Goal: Task Accomplishment & Management: Manage account settings

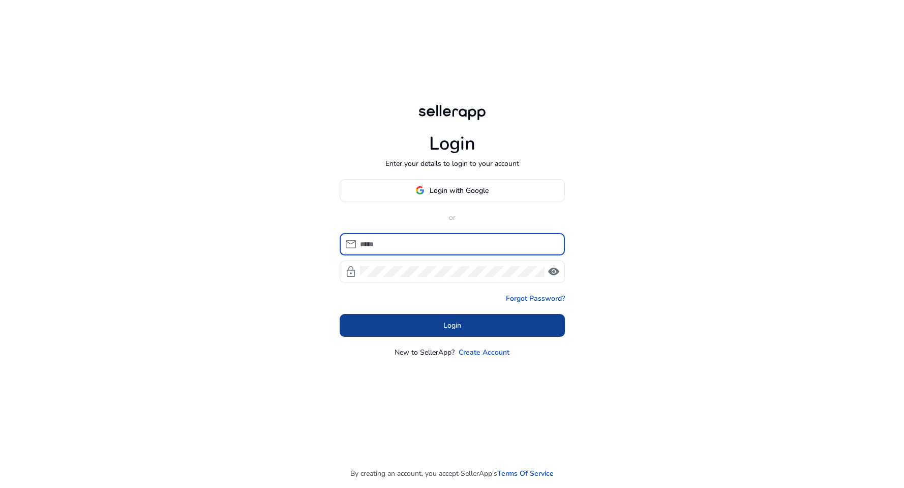
type input "**********"
click at [418, 323] on span at bounding box center [452, 325] width 225 height 24
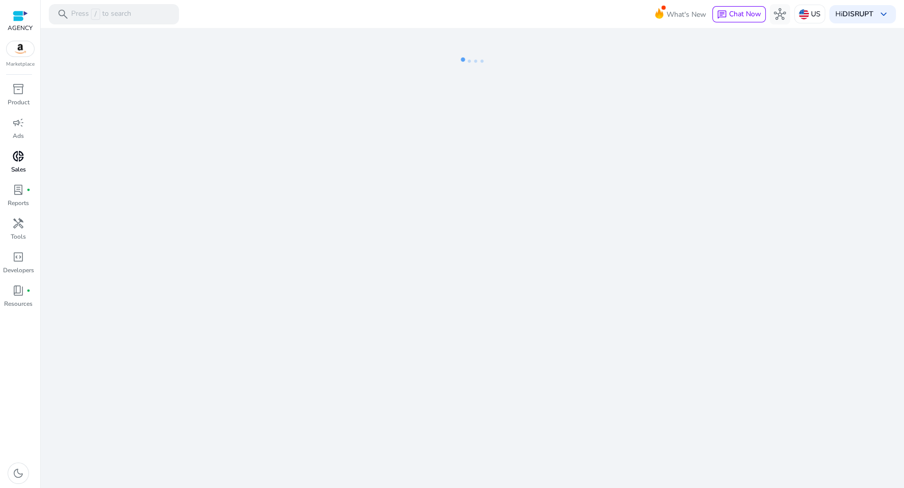
click at [21, 150] on span "donut_small" at bounding box center [18, 156] width 12 height 12
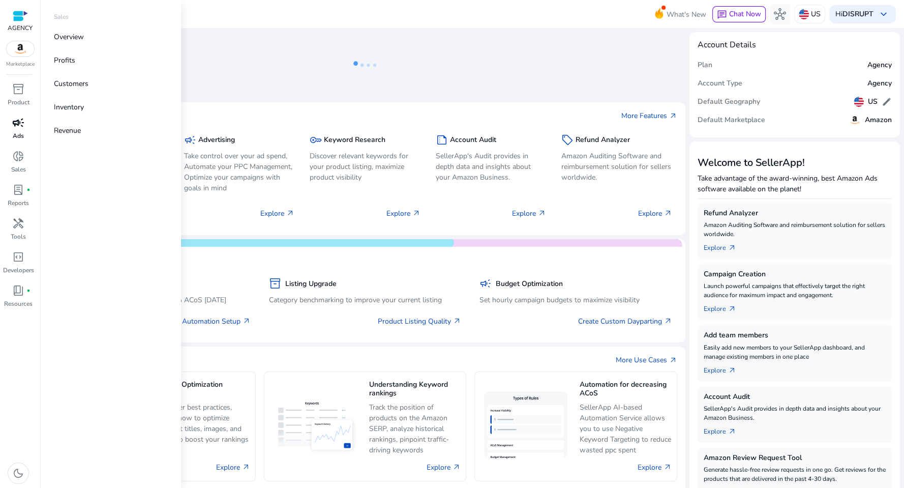
click at [20, 133] on p "Ads" at bounding box center [18, 135] width 11 height 9
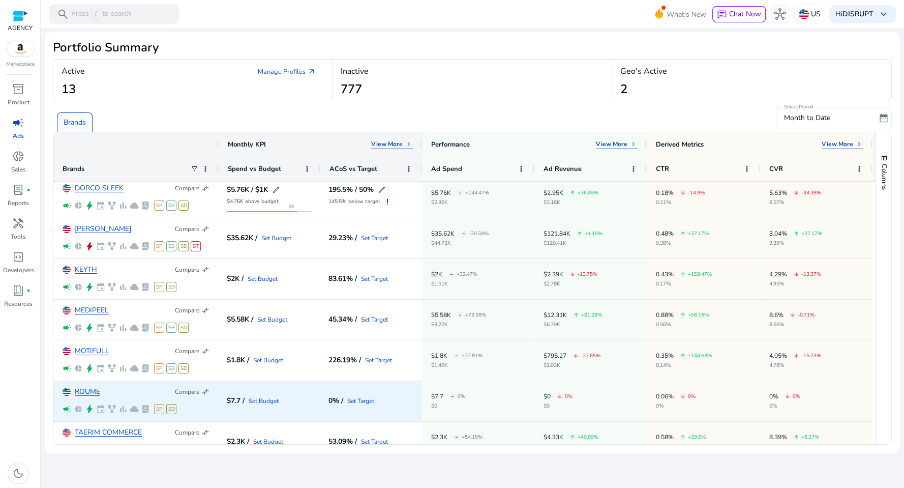
scroll to position [266, 0]
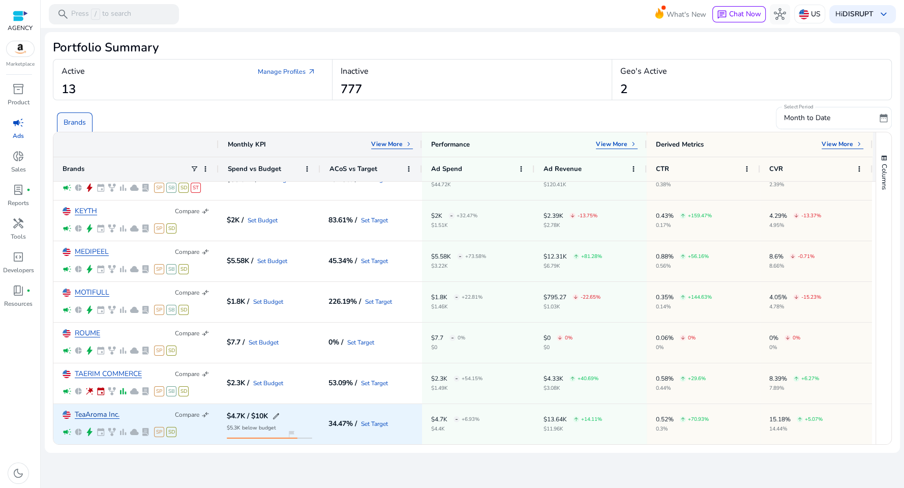
click at [104, 415] on link "TeaAroma Inc." at bounding box center [97, 415] width 45 height 8
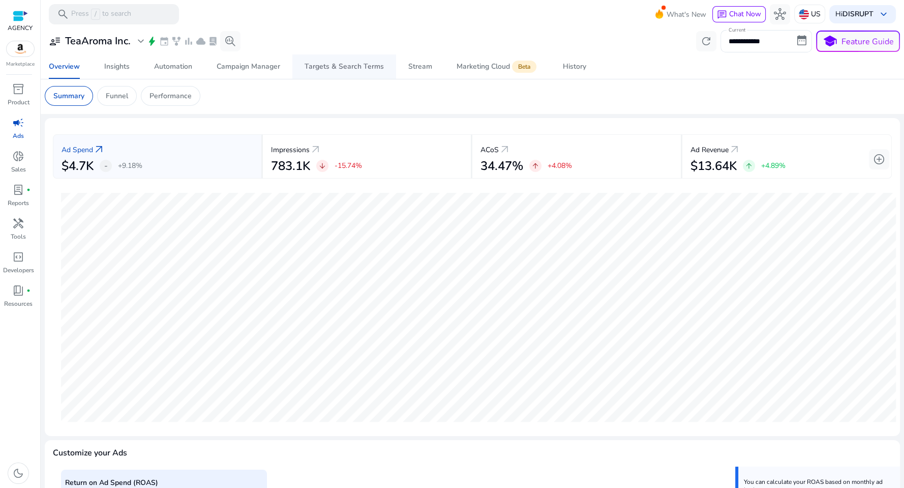
scroll to position [2, 0]
click at [148, 70] on link "Automation" at bounding box center [173, 66] width 63 height 24
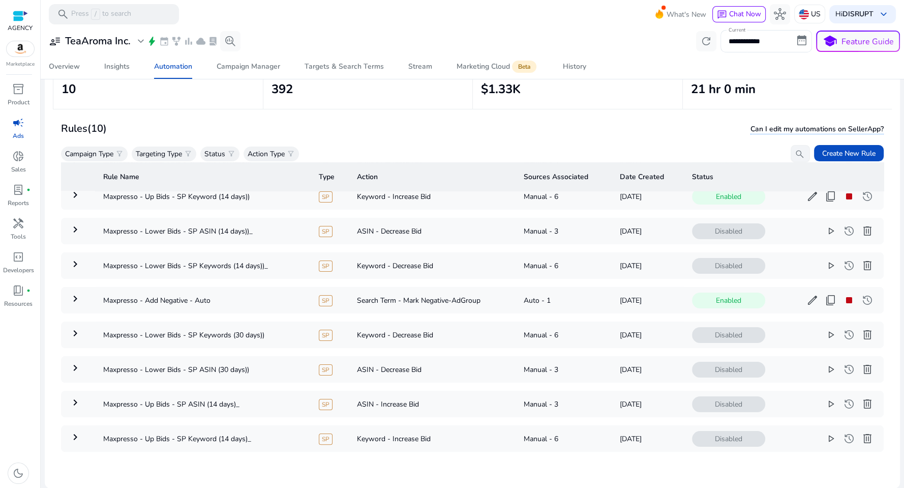
click at [5, 124] on div "campaign" at bounding box center [18, 122] width 28 height 16
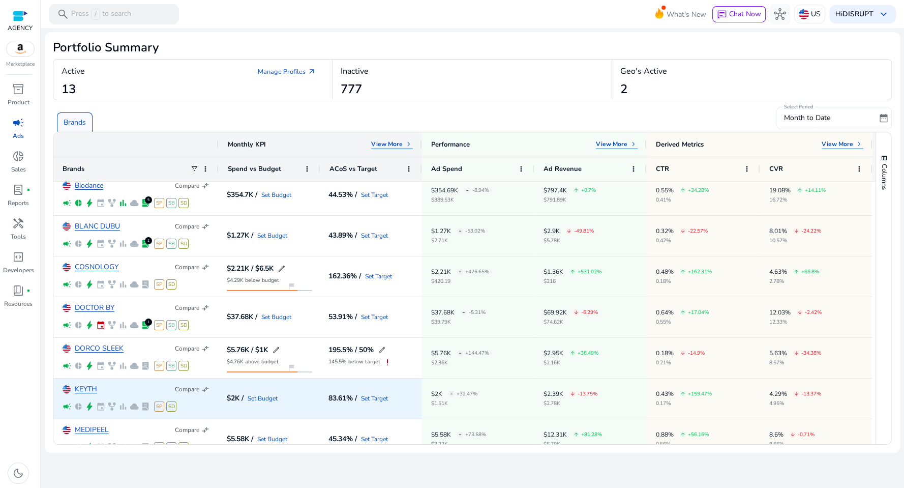
scroll to position [160, 0]
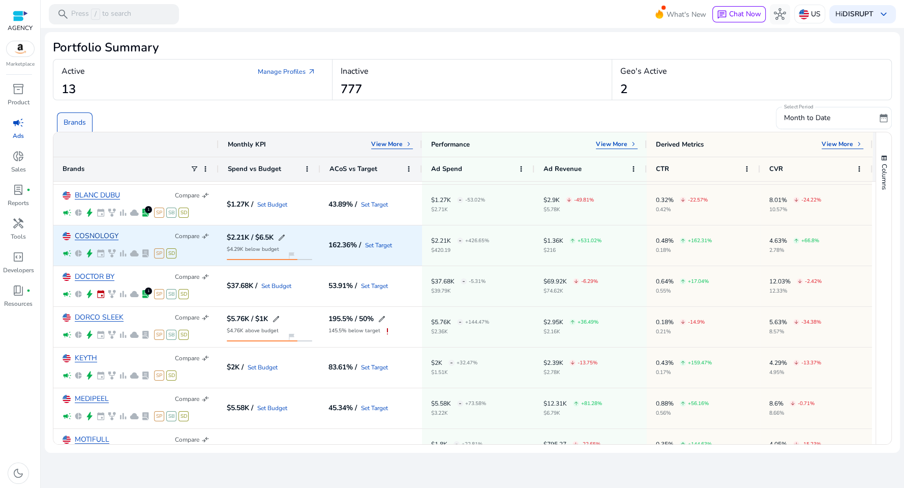
click at [89, 236] on link "COSNOLOGY" at bounding box center [97, 236] width 44 height 8
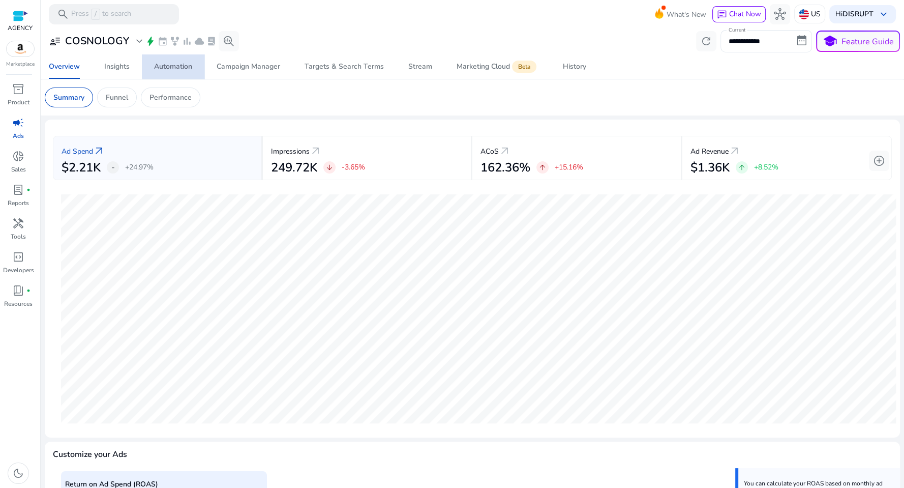
click at [183, 63] on div "Automation" at bounding box center [173, 66] width 38 height 7
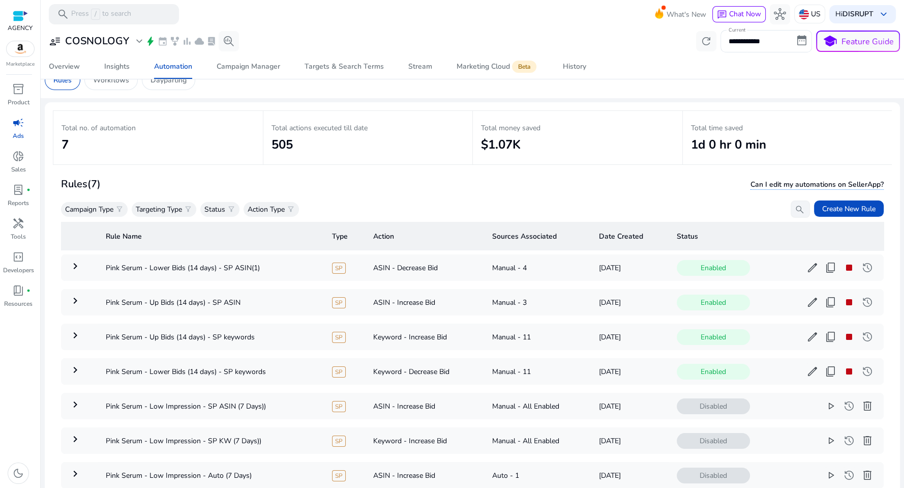
scroll to position [73, 0]
